Goal: Obtain resource: Download file/media

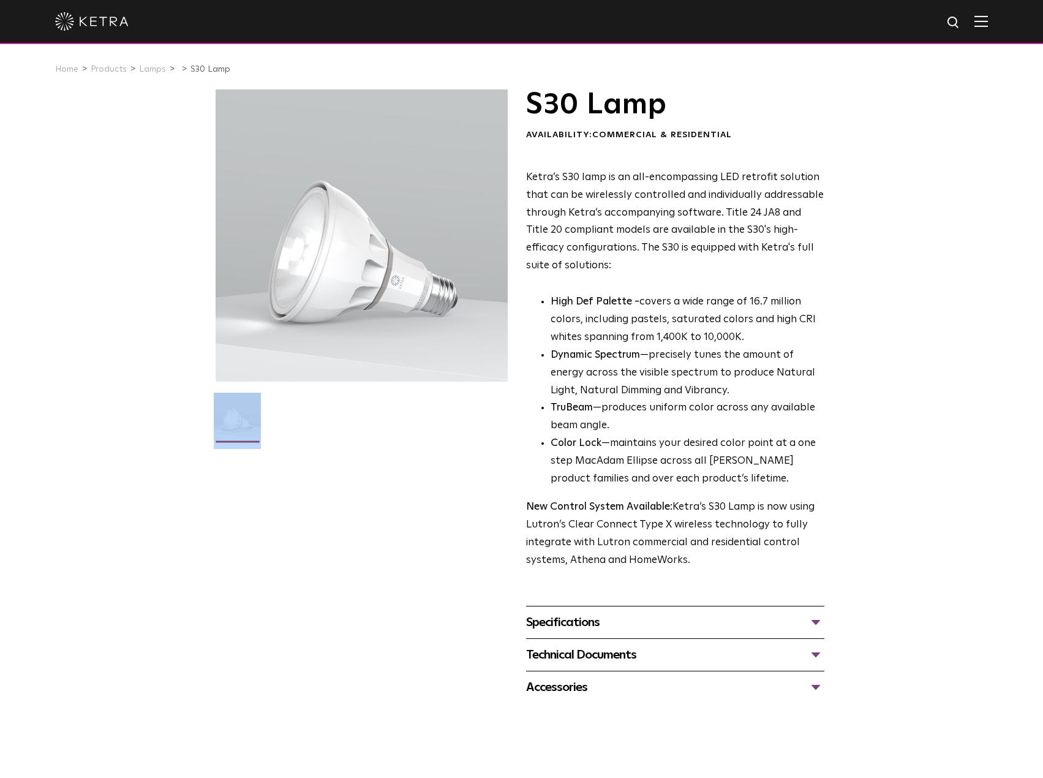
drag, startPoint x: 527, startPoint y: 116, endPoint x: 792, endPoint y: 77, distance: 268.1
click at [735, 106] on h1 "S30 Lamp" at bounding box center [675, 104] width 298 height 31
click at [744, 401] on li "TruBeam —produces uniform color across any available beam angle." at bounding box center [688, 417] width 274 height 36
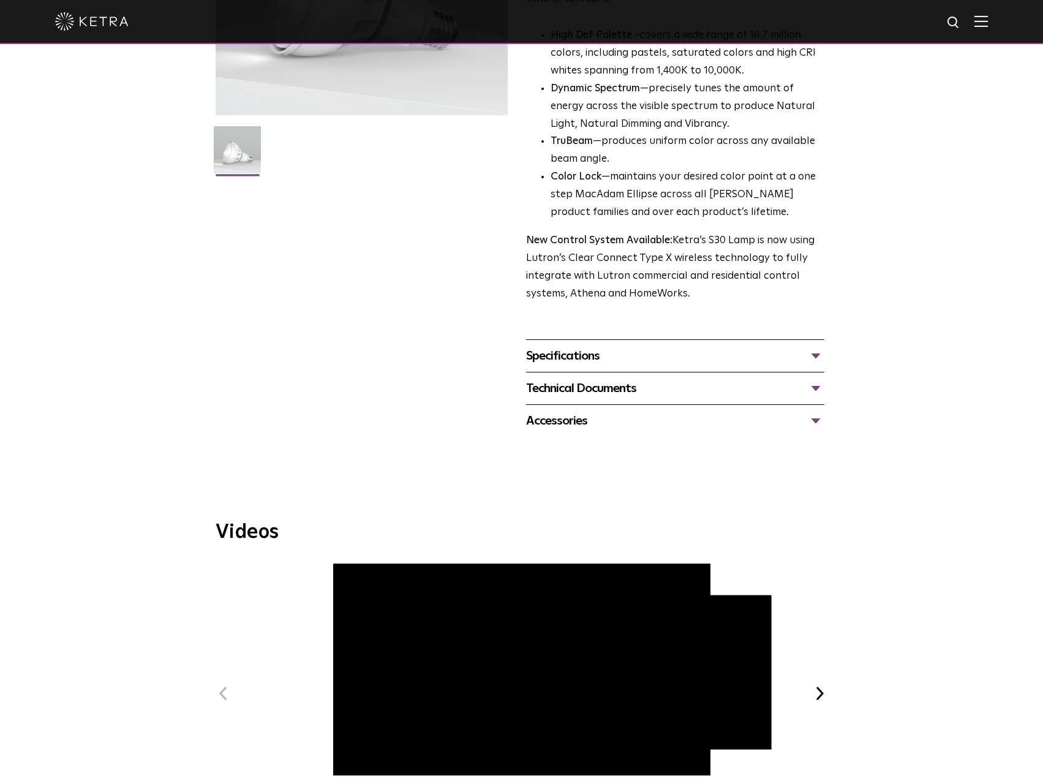
scroll to position [245, 0]
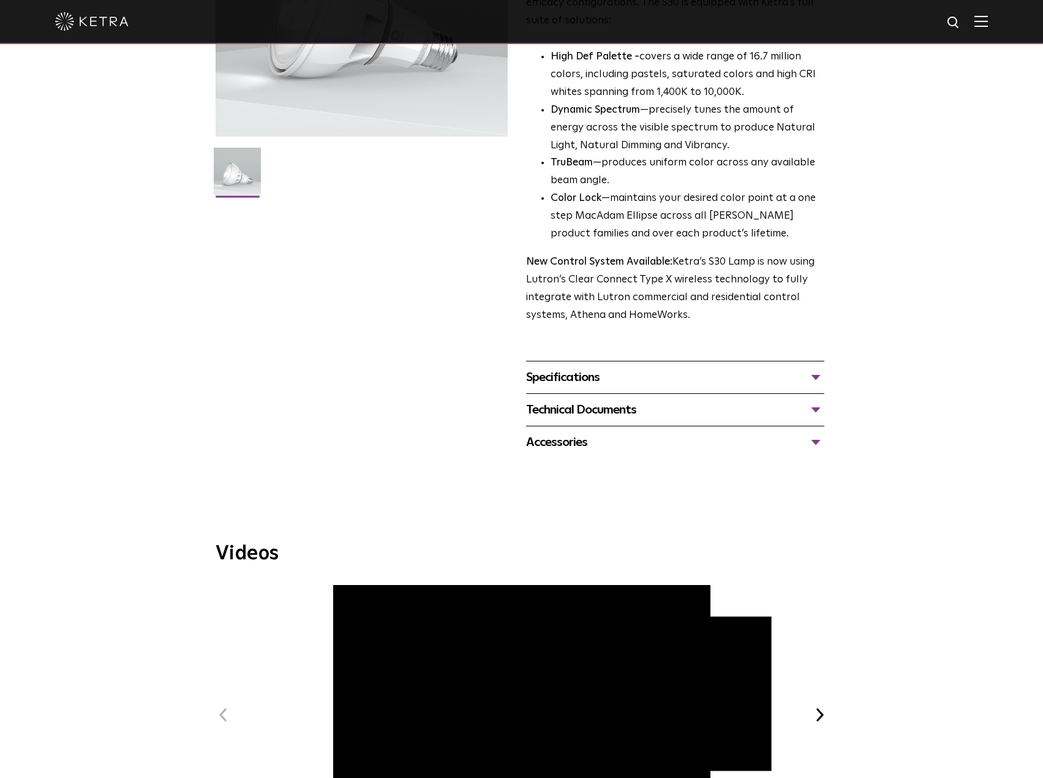
click at [578, 377] on div "Specifications" at bounding box center [675, 378] width 298 height 20
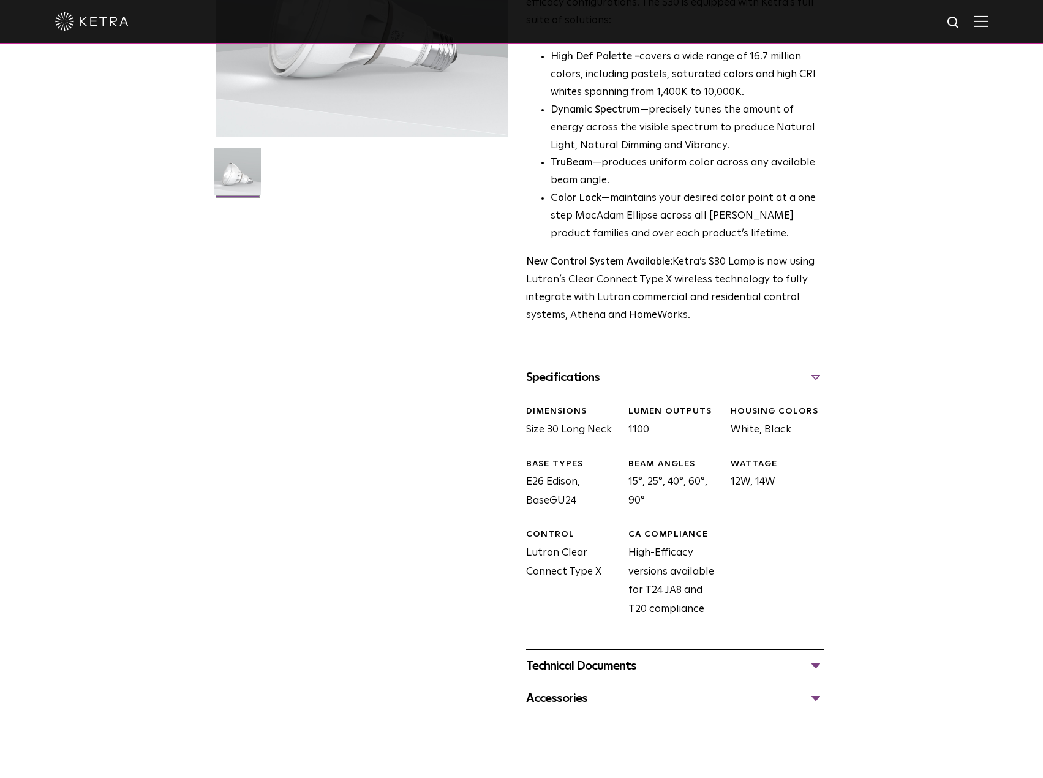
click at [320, 405] on div "S30 Lamp Availability: Commercial & Residential Ketra’s S30 lamp is an all-enco…" at bounding box center [522, 279] width 613 height 870
click at [674, 670] on div "Technical Documents" at bounding box center [675, 666] width 298 height 20
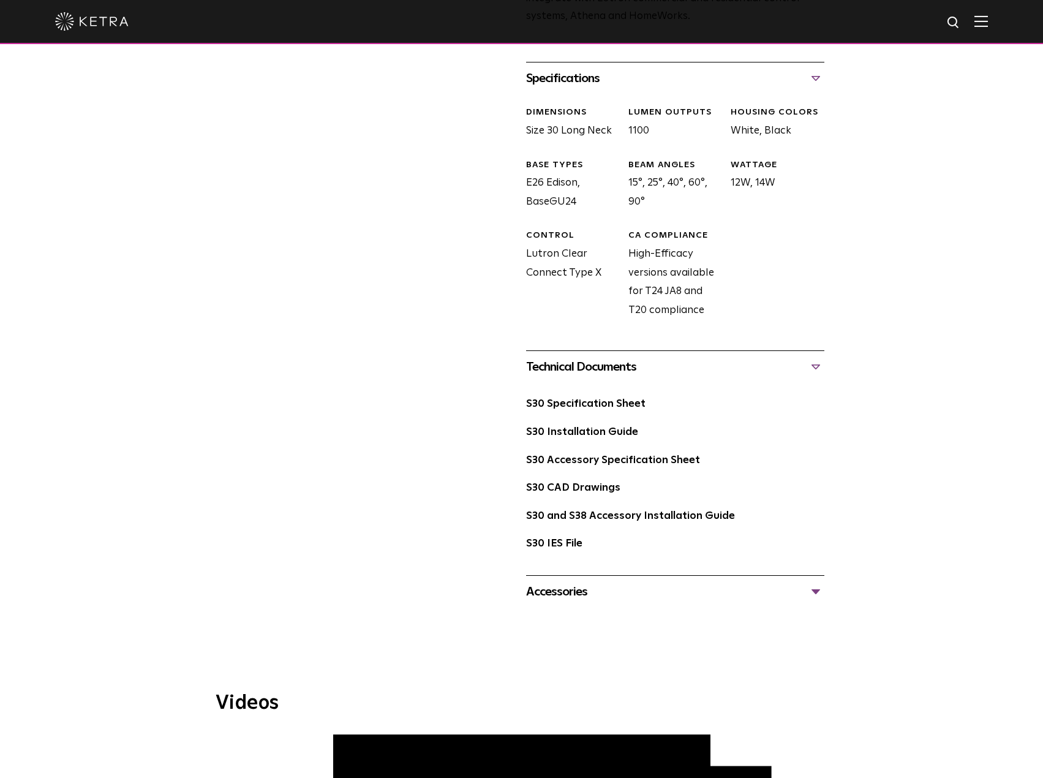
scroll to position [551, 0]
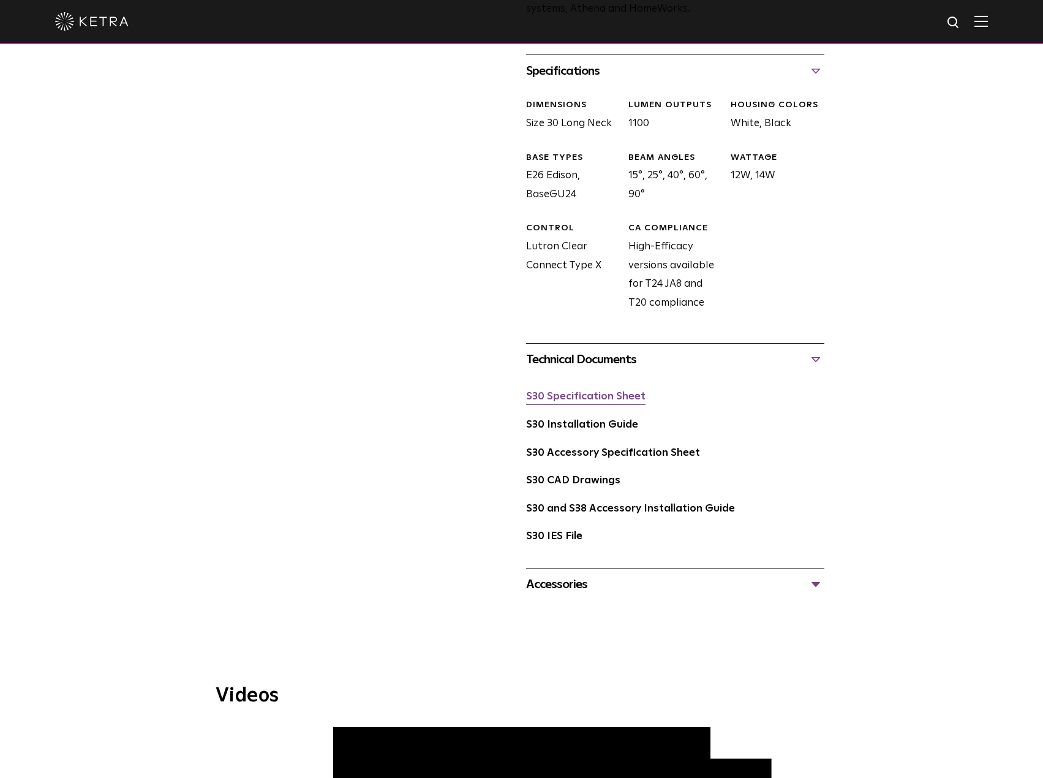
click at [600, 397] on link "S30 Specification Sheet" at bounding box center [585, 396] width 119 height 10
